Goal: Use online tool/utility: Utilize a website feature to perform a specific function

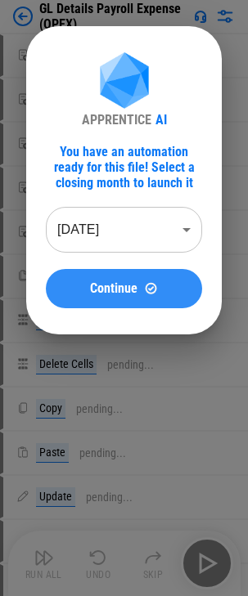
click at [127, 285] on span "Continue" at bounding box center [113, 288] width 47 height 13
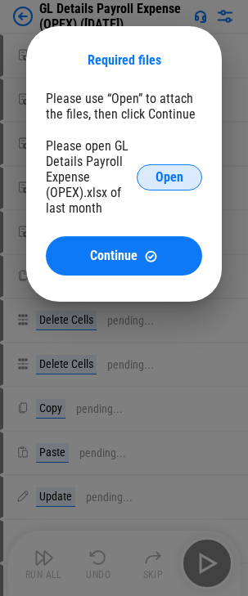
click at [166, 174] on span "Open" at bounding box center [169, 177] width 28 height 13
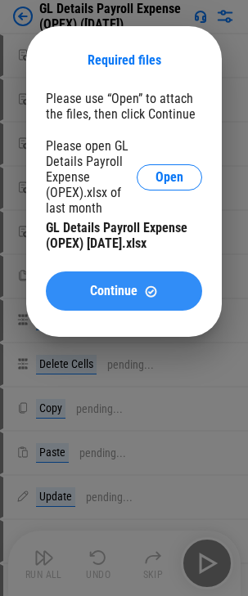
click at [121, 290] on span "Continue" at bounding box center [113, 291] width 47 height 13
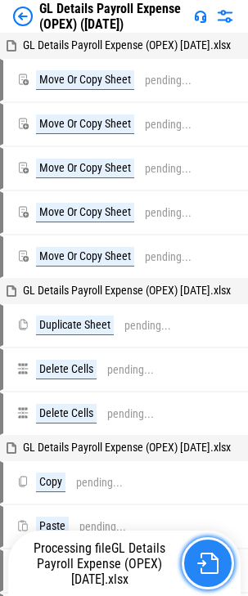
click at [203, 567] on img "button" at bounding box center [207, 563] width 21 height 21
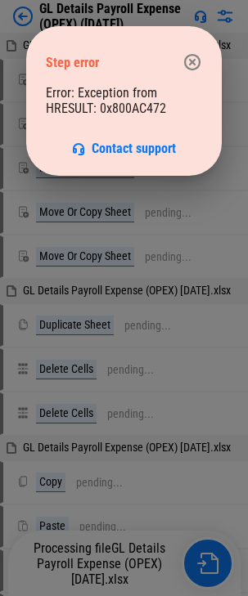
click at [191, 63] on icon "button" at bounding box center [192, 62] width 16 height 16
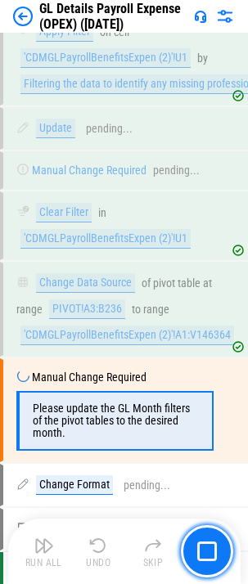
scroll to position [1785, 0]
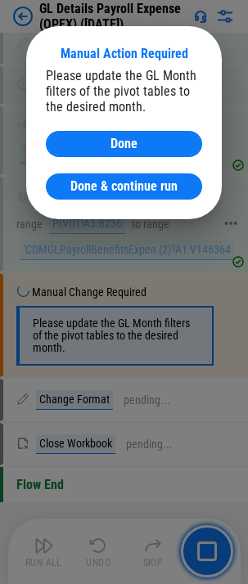
click at [159, 182] on span "Done & continue run" at bounding box center [123, 186] width 107 height 13
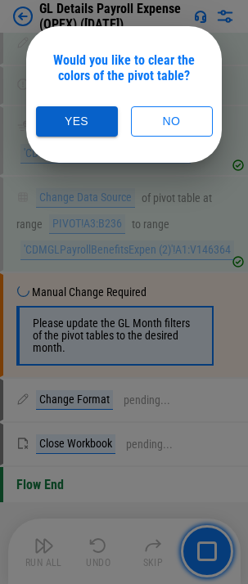
click at [88, 123] on button "Yes" at bounding box center [77, 121] width 82 height 30
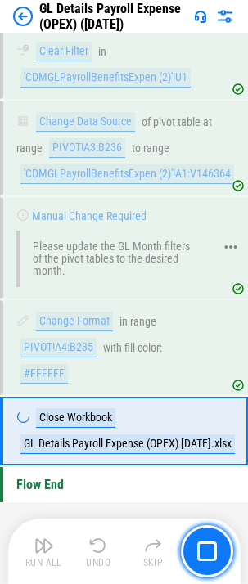
scroll to position [1861, 0]
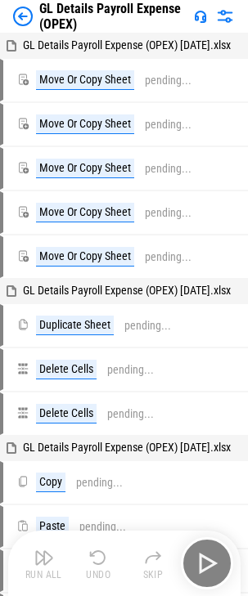
click at [188, 57] on div "GL Details Payroll Expense (OPEX) [DATE].xlsx" at bounding box center [124, 45] width 248 height 23
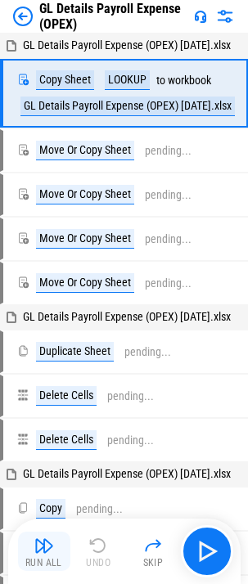
click at [48, 547] on img "button" at bounding box center [44, 546] width 20 height 20
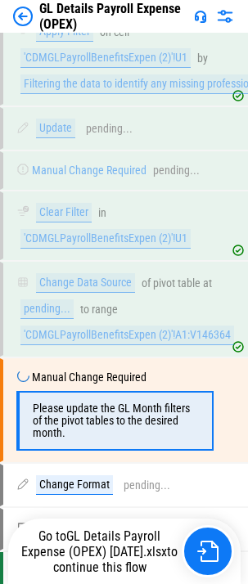
scroll to position [1785, 0]
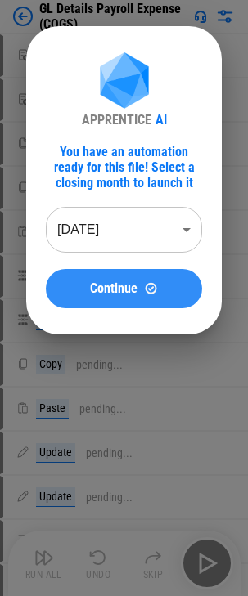
click at [93, 282] on span "Continue" at bounding box center [113, 288] width 47 height 13
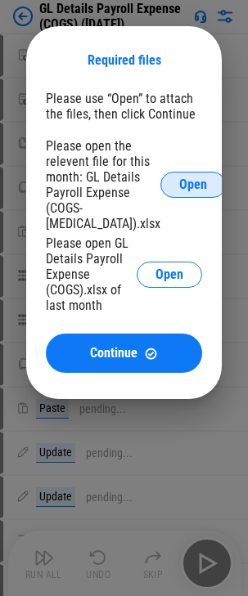
click at [179, 178] on span "Open" at bounding box center [193, 184] width 28 height 13
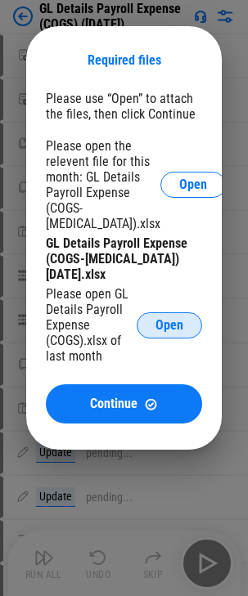
click at [152, 319] on button "Open" at bounding box center [169, 325] width 65 height 26
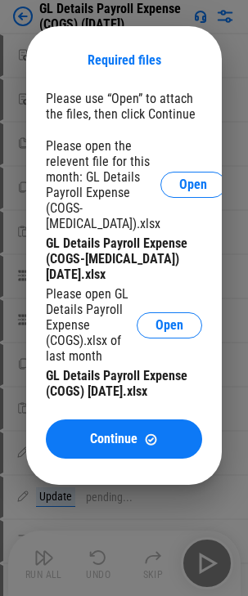
drag, startPoint x: 117, startPoint y: 440, endPoint x: 198, endPoint y: 344, distance: 125.3
click at [117, 440] on span "Continue" at bounding box center [113, 439] width 47 height 13
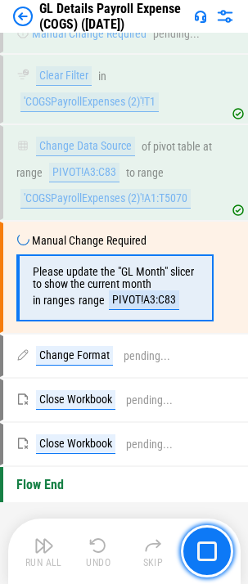
scroll to position [1628, 0]
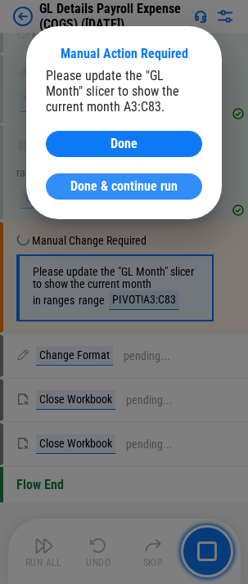
click at [112, 181] on span "Done & continue run" at bounding box center [123, 186] width 107 height 13
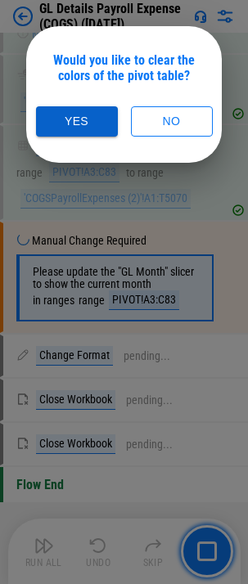
click at [91, 115] on button "Yes" at bounding box center [77, 121] width 82 height 30
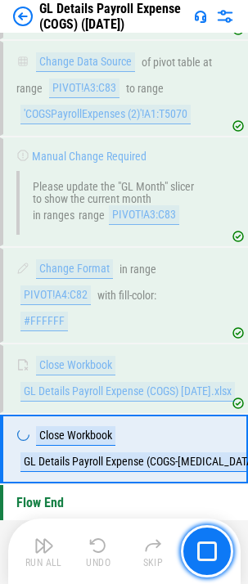
scroll to position [1745, 0]
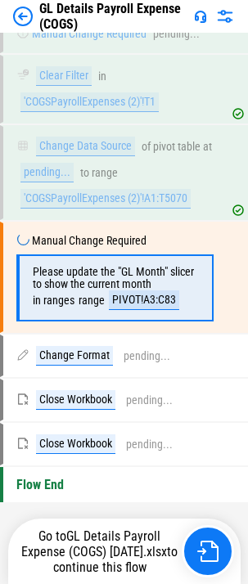
scroll to position [1628, 0]
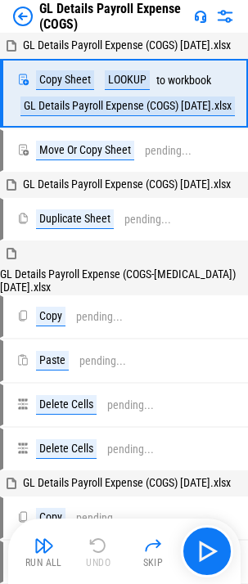
drag, startPoint x: 44, startPoint y: 560, endPoint x: 136, endPoint y: 291, distance: 284.2
click at [44, 560] on div "Run All" at bounding box center [43, 563] width 37 height 10
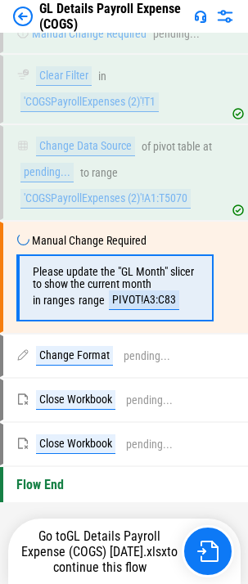
scroll to position [1628, 0]
